Goal: Task Accomplishment & Management: Use online tool/utility

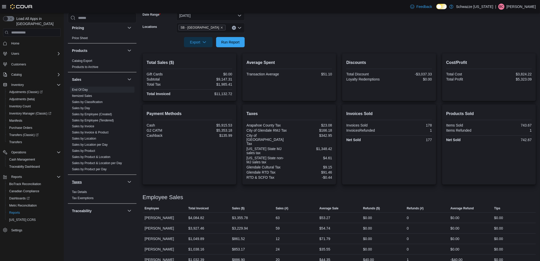
scroll to position [312, 0]
click at [92, 141] on link "Sales by Location per Day" at bounding box center [90, 140] width 36 height 4
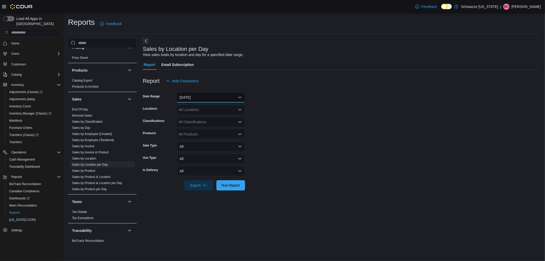
click at [206, 94] on button "[DATE]" at bounding box center [210, 97] width 68 height 10
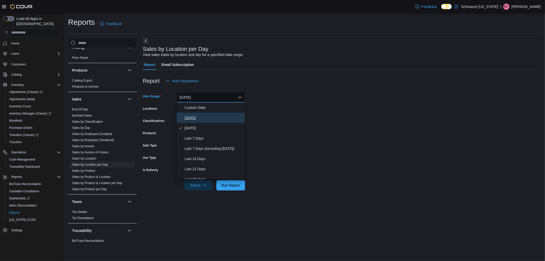
click at [205, 116] on span "[DATE]" at bounding box center [214, 118] width 58 height 6
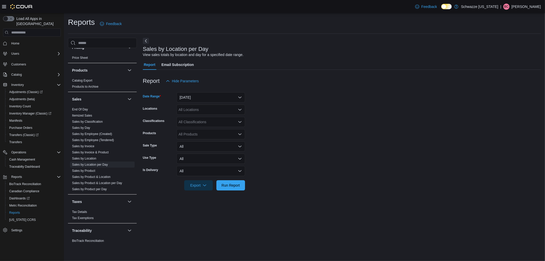
click at [203, 109] on div "All Locations" at bounding box center [210, 109] width 68 height 10
type input "**"
click at [204, 117] on span "SB - [GEOGRAPHIC_DATA]" at bounding box center [212, 118] width 45 height 5
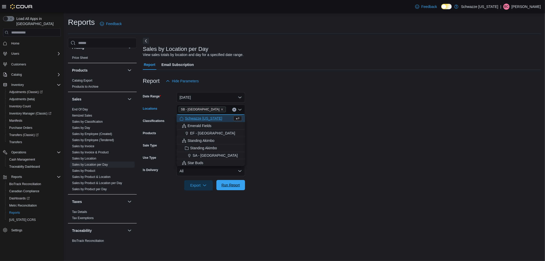
click at [243, 184] on button "Run Report" at bounding box center [230, 185] width 29 height 10
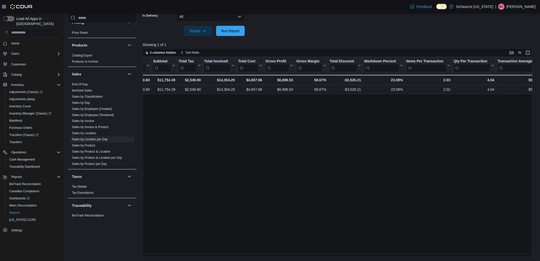
scroll to position [0, 215]
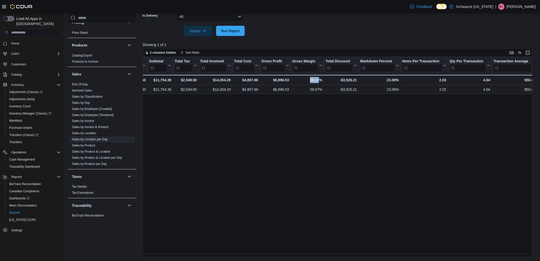
drag, startPoint x: 307, startPoint y: 250, endPoint x: 320, endPoint y: 249, distance: 12.8
click at [320, 249] on div "Location Click to view column header actions Date Click to view column header a…" at bounding box center [340, 157] width 394 height 200
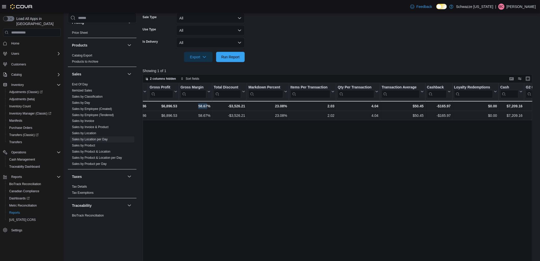
scroll to position [69, 0]
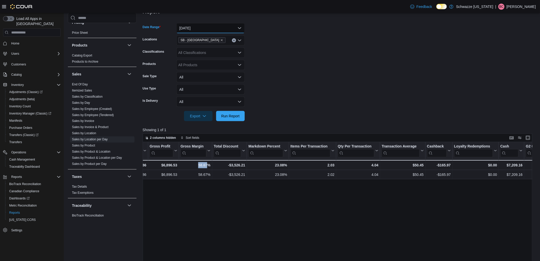
click at [205, 32] on button "[DATE]" at bounding box center [210, 28] width 68 height 10
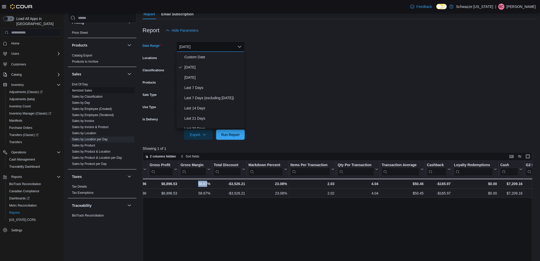
scroll to position [41, 0]
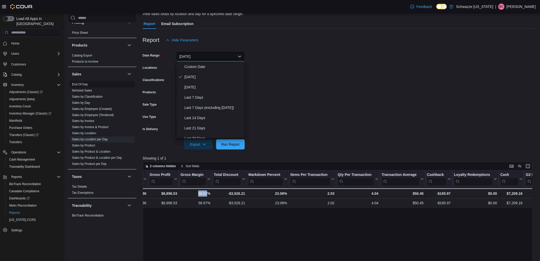
click at [78, 85] on link "End Of Day" at bounding box center [80, 84] width 16 height 4
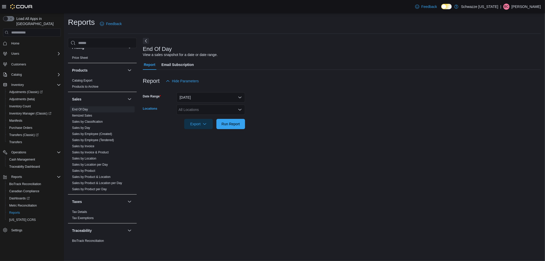
click at [200, 107] on div "All Locations" at bounding box center [210, 109] width 68 height 10
type input "**"
click at [216, 116] on div "SB - [GEOGRAPHIC_DATA]" at bounding box center [211, 118] width 62 height 5
drag, startPoint x: 266, startPoint y: 90, endPoint x: 243, endPoint y: 96, distance: 24.1
click at [265, 90] on div at bounding box center [342, 89] width 398 height 6
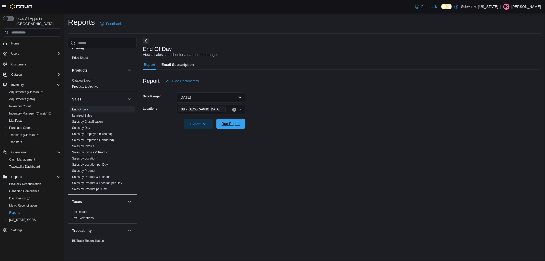
click at [228, 126] on span "Run Report" at bounding box center [230, 123] width 18 height 5
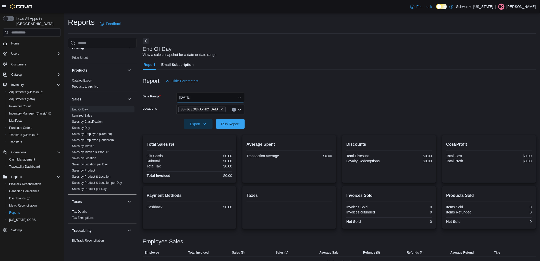
click at [207, 93] on button "[DATE]" at bounding box center [210, 97] width 68 height 10
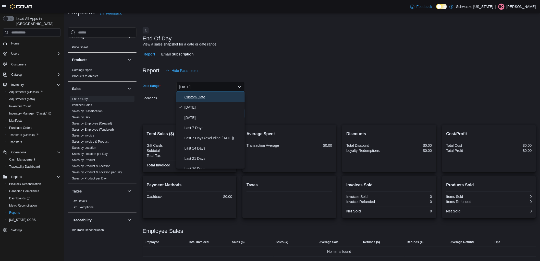
click at [196, 96] on span "Custom Date" at bounding box center [214, 97] width 58 height 6
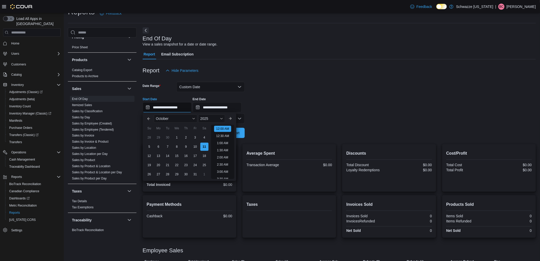
click at [147, 109] on input "**********" at bounding box center [167, 107] width 49 height 10
click at [187, 145] on div "9" at bounding box center [186, 146] width 9 height 9
type input "**********"
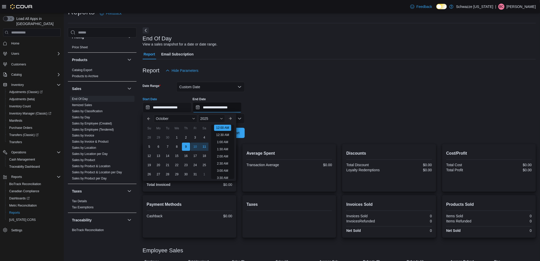
click at [223, 107] on input "**********" at bounding box center [217, 107] width 49 height 10
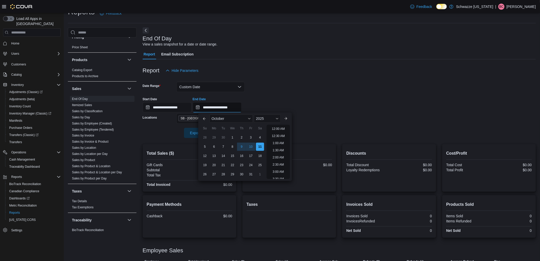
scroll to position [290, 0]
click at [241, 144] on div "9" at bounding box center [241, 146] width 9 height 9
type input "**********"
click at [174, 134] on div "Export Run Report" at bounding box center [194, 133] width 102 height 10
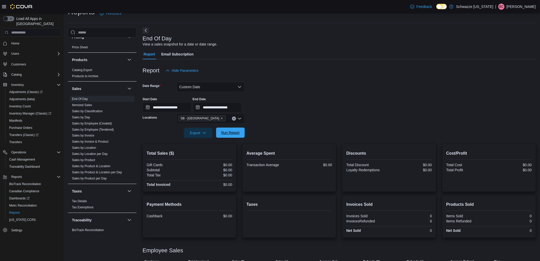
click at [228, 130] on span "Run Report" at bounding box center [230, 132] width 22 height 10
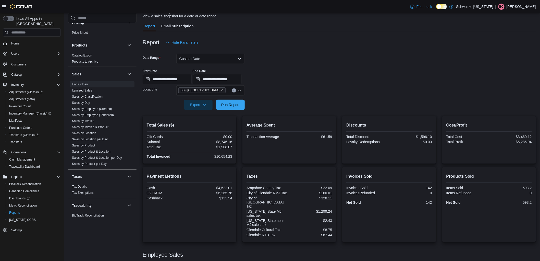
scroll to position [39, 0]
